Goal: Check status: Check status

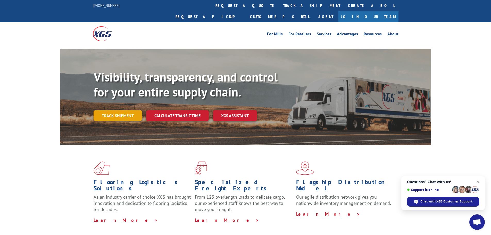
click at [137, 110] on link "Track shipment" at bounding box center [118, 115] width 48 height 11
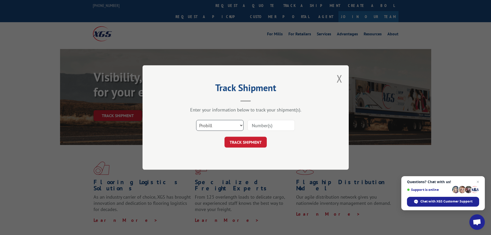
drag, startPoint x: 232, startPoint y: 125, endPoint x: 229, endPoint y: 130, distance: 5.9
click at [232, 125] on select "Select category... Probill BOL PO" at bounding box center [219, 125] width 47 height 11
select select "po"
click at [196, 120] on select "Select category... Probill BOL PO" at bounding box center [219, 125] width 47 height 11
paste input "13537256"
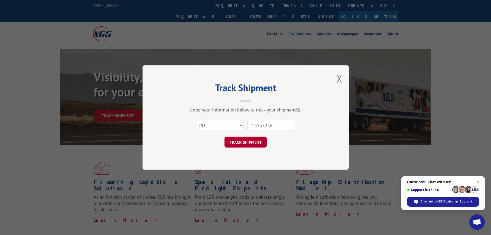
type input "13537256"
click at [262, 143] on button "TRACK SHIPMENT" at bounding box center [246, 142] width 42 height 11
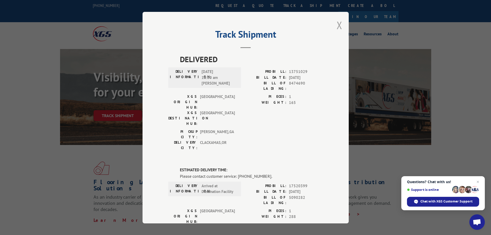
click at [340, 24] on button "Close modal" at bounding box center [340, 25] width 6 height 14
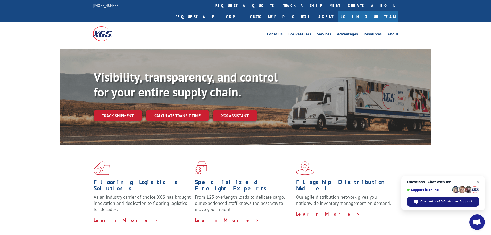
click at [444, 206] on span "Chat with XGS Customer Support" at bounding box center [443, 202] width 72 height 10
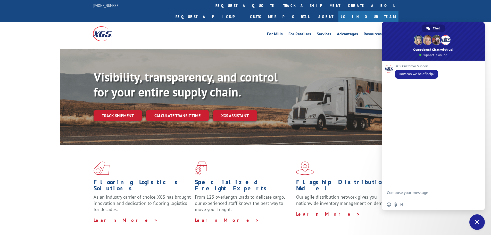
click at [405, 193] on textarea "Compose your message..." at bounding box center [428, 192] width 83 height 13
type textarea "Hello, i'm looking for a delivery date for bol# 5090282"
click at [475, 188] on span "Send" at bounding box center [476, 188] width 4 height 4
click at [477, 187] on span "Send" at bounding box center [476, 188] width 4 height 4
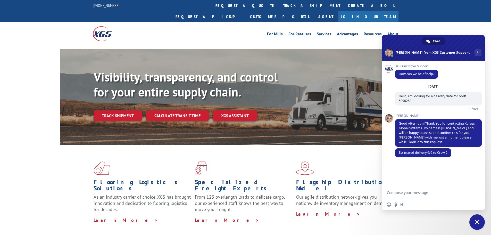
click at [406, 190] on textarea "Compose your message..." at bounding box center [428, 192] width 83 height 13
type textarea "ok,, Thank you!"
click at [477, 192] on span "Send" at bounding box center [476, 193] width 4 height 4
